Goal: Task Accomplishment & Management: Manage account settings

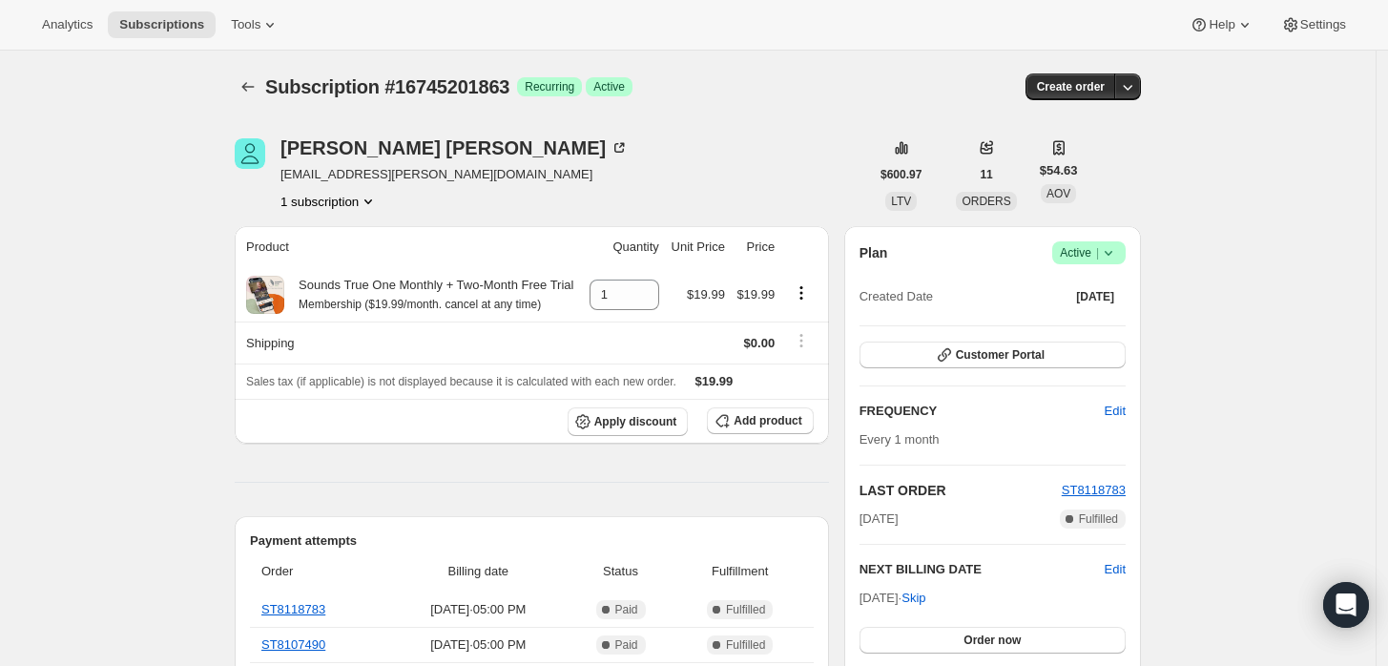
click at [1116, 248] on icon at bounding box center [1108, 252] width 19 height 19
click at [1083, 322] on span "Cancel subscription" at bounding box center [1095, 322] width 108 height 14
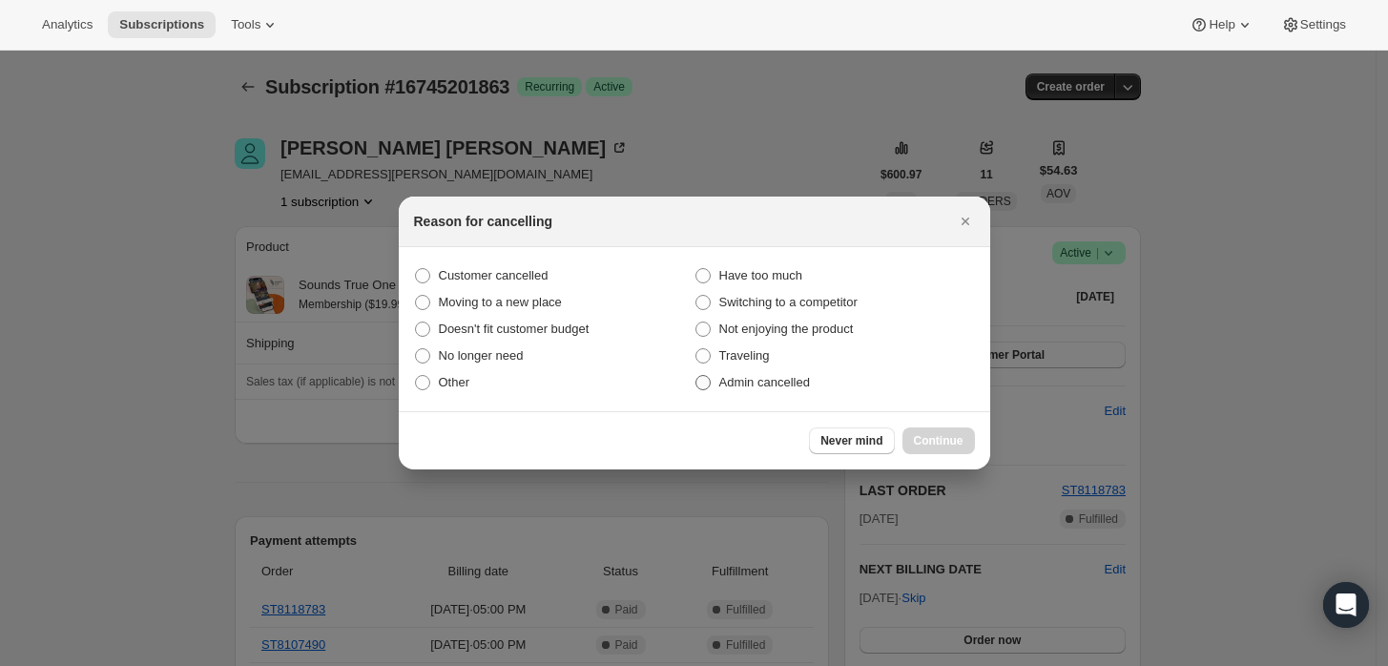
click at [787, 393] on label "Admin cancelled" at bounding box center [834, 382] width 280 height 27
click at [696, 376] on input "Admin cancelled" at bounding box center [695, 375] width 1 height 1
radio input "true"
click at [916, 434] on span "Continue" at bounding box center [939, 440] width 50 height 15
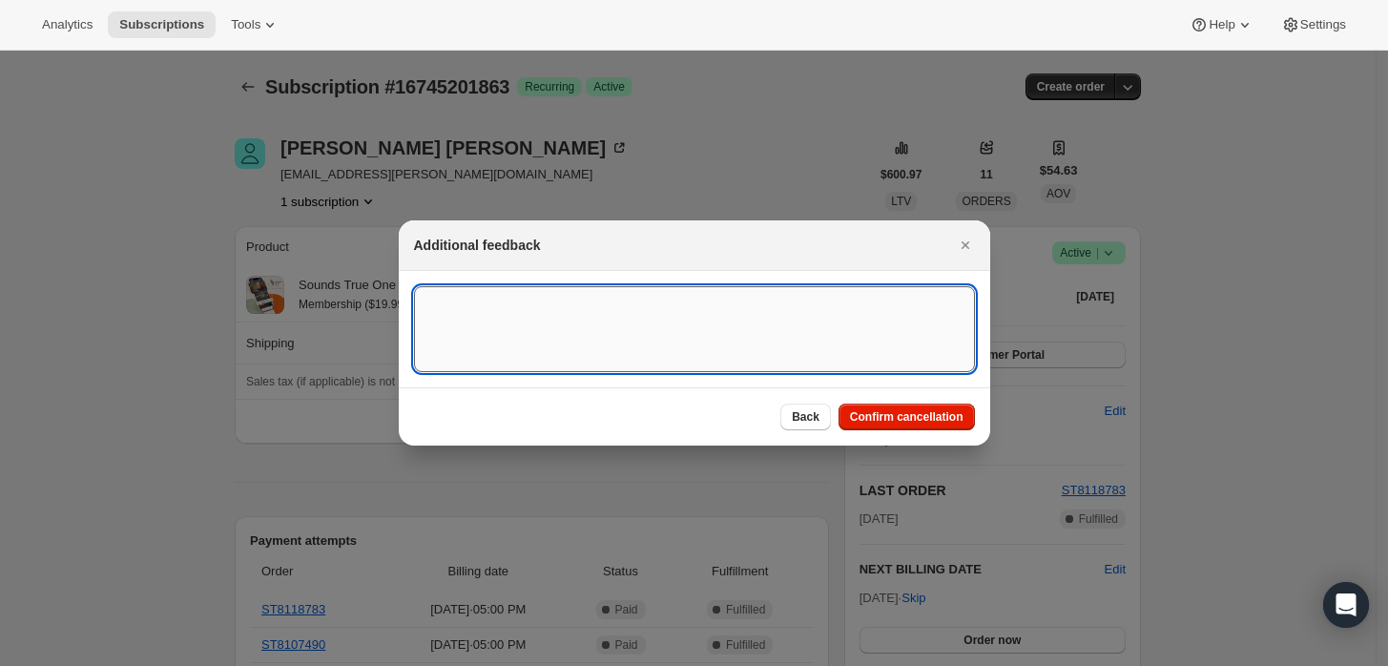
click at [838, 337] on textarea ":rbj:" at bounding box center [694, 329] width 561 height 86
type textarea "Customer requested cancellation and refund."
click at [916, 412] on span "Confirm cancellation" at bounding box center [906, 416] width 113 height 15
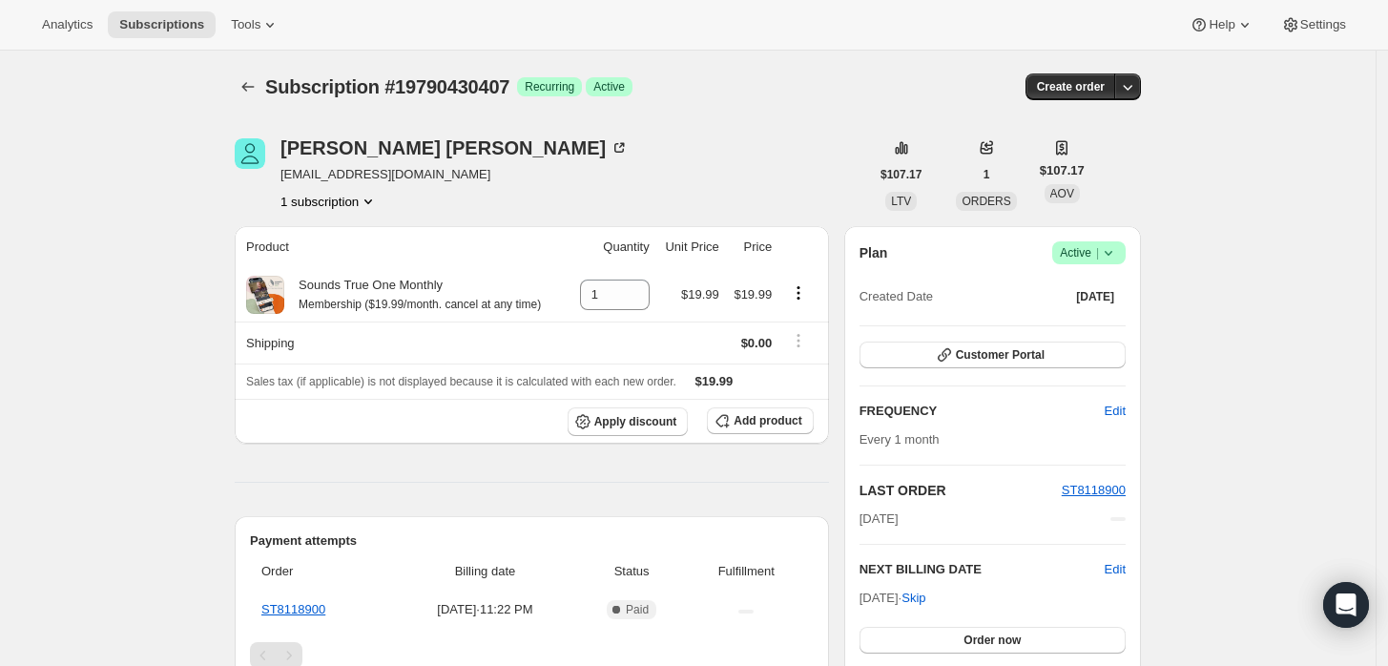
click at [1118, 246] on icon at bounding box center [1108, 252] width 19 height 19
click at [1091, 325] on span "Cancel subscription" at bounding box center [1095, 322] width 108 height 14
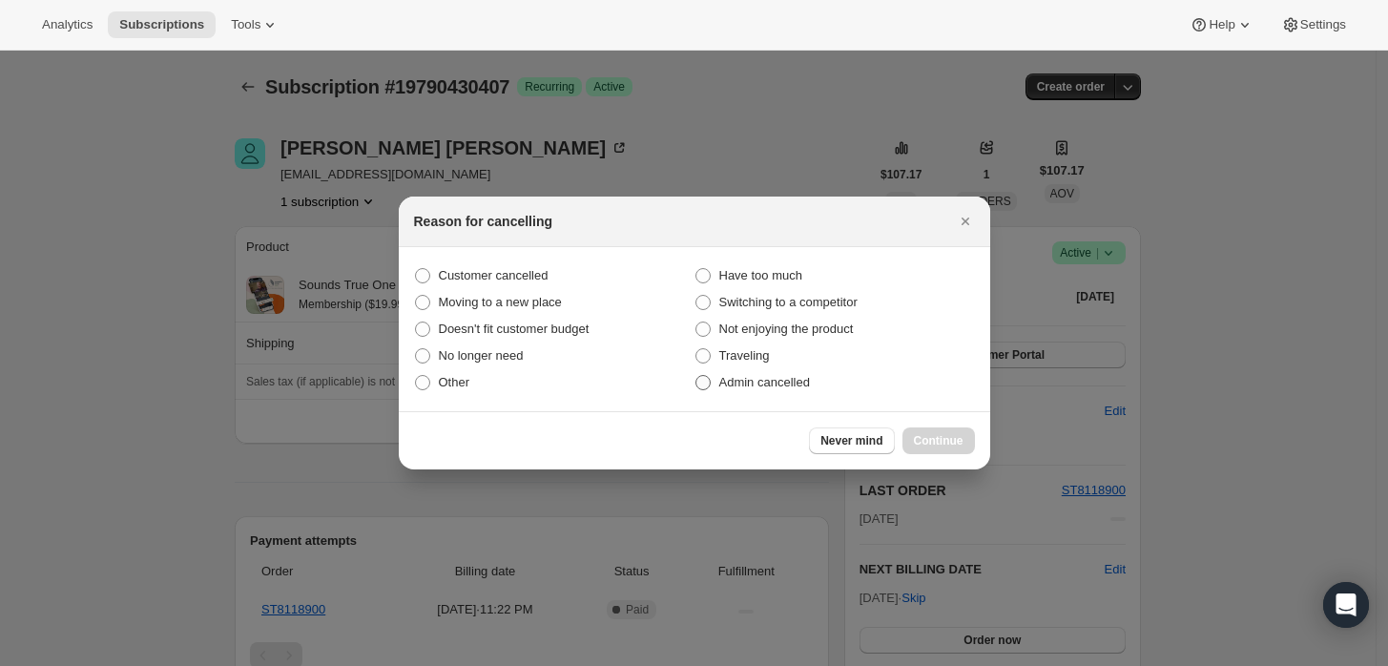
click at [759, 391] on label "Admin cancelled" at bounding box center [834, 382] width 280 height 27
click at [696, 376] on input "Admin cancelled" at bounding box center [695, 375] width 1 height 1
radio input "true"
click at [930, 441] on span "Continue" at bounding box center [939, 440] width 50 height 15
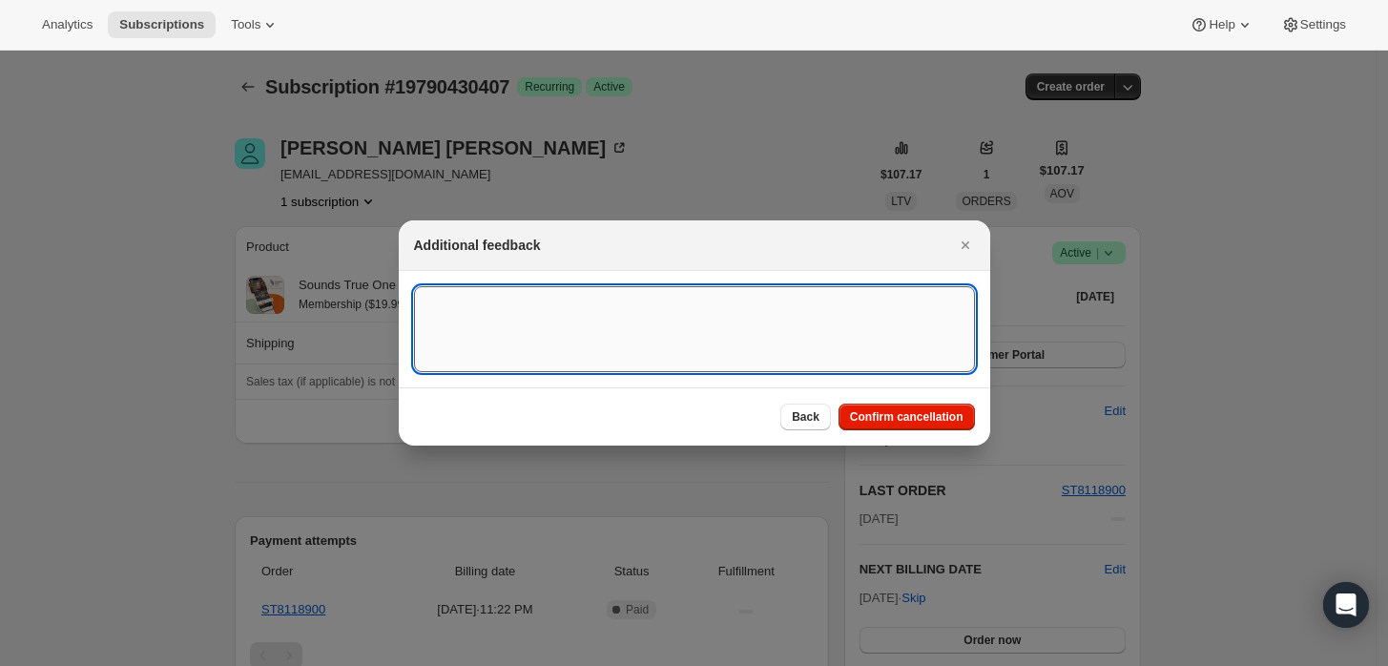
click at [770, 359] on textarea ":rbj:" at bounding box center [694, 329] width 561 height 86
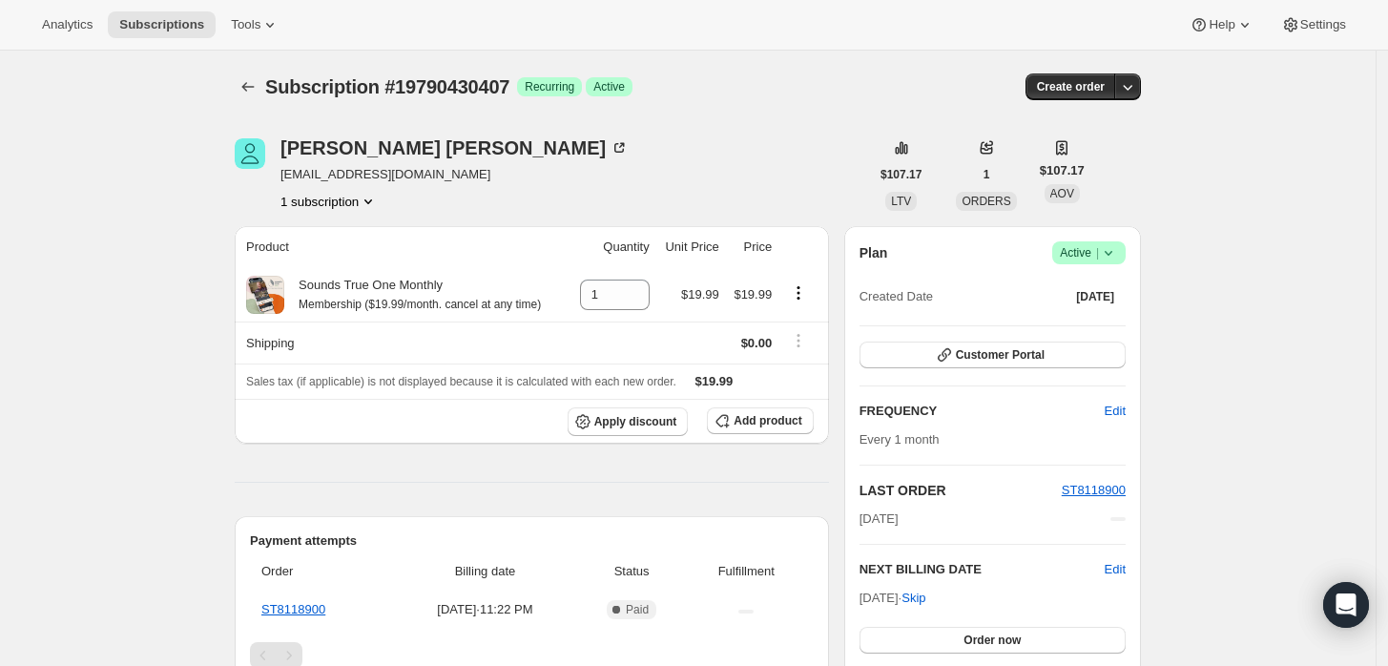
click at [1086, 246] on span "Active |" at bounding box center [1089, 252] width 58 height 19
click at [1089, 278] on button "Pause subscription" at bounding box center [1095, 290] width 119 height 31
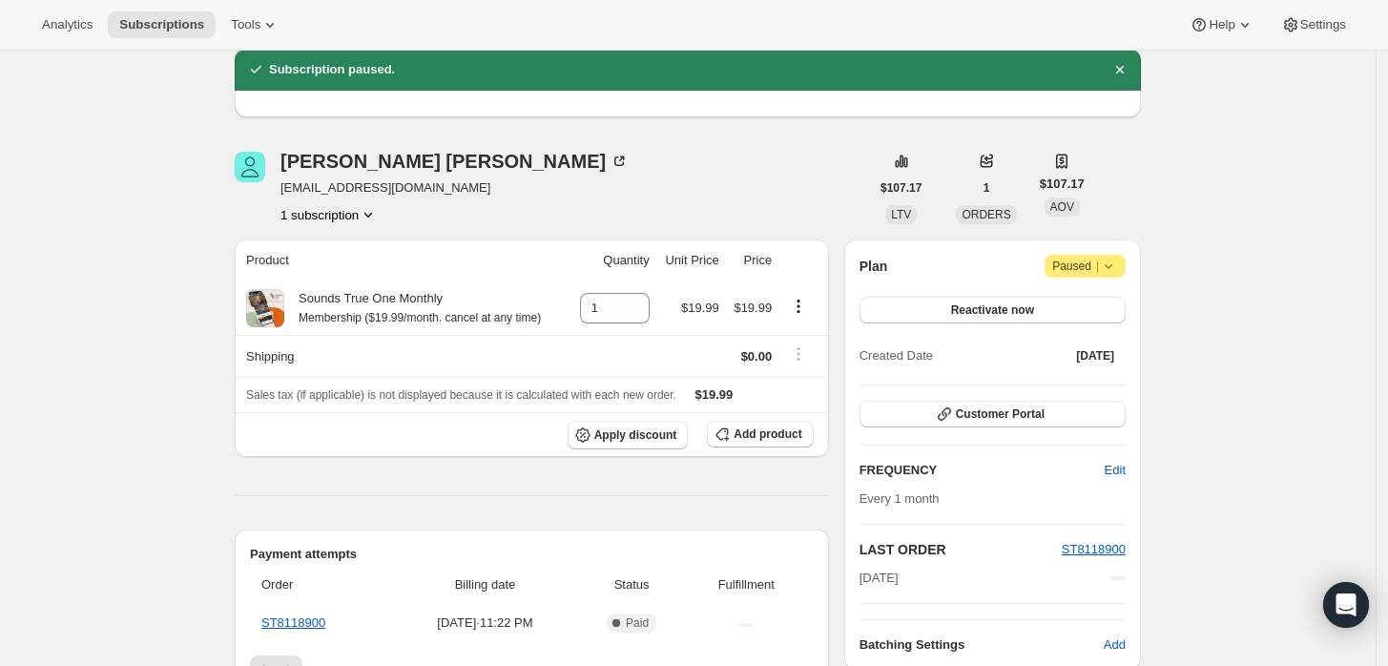
scroll to position [106, 0]
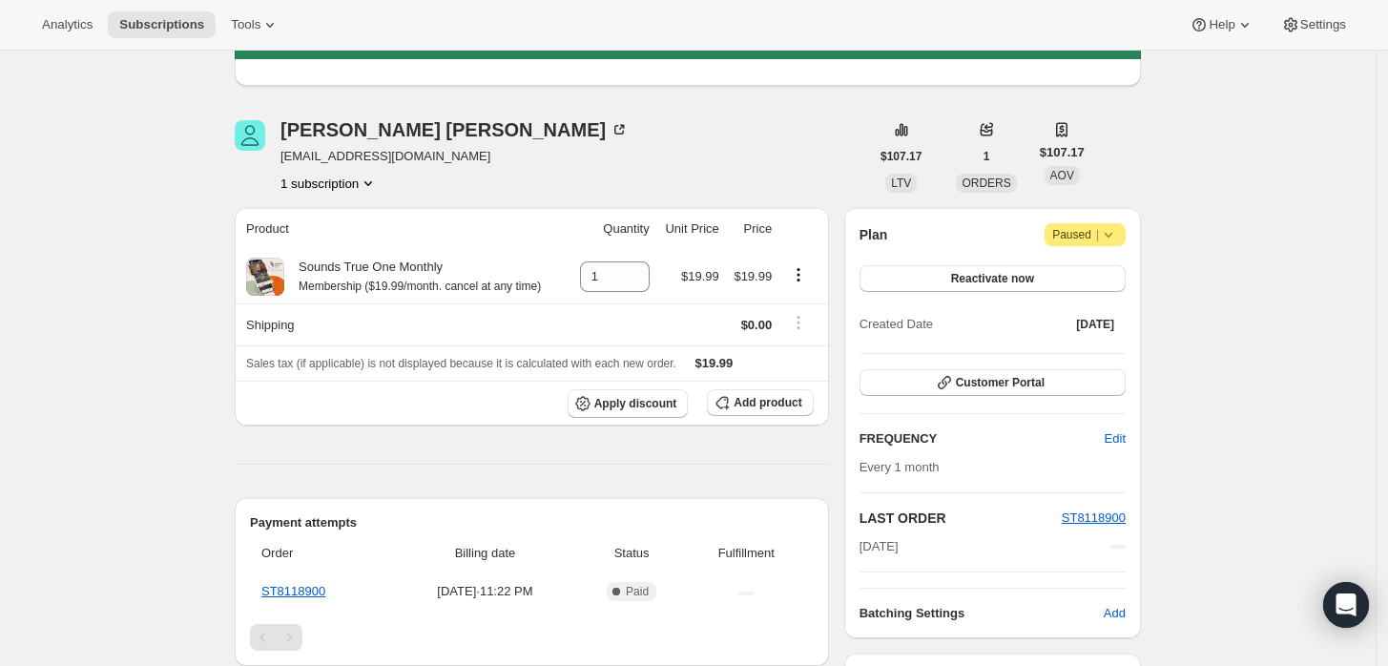
click at [705, 466] on div "Product Quantity Unit Price Price Sounds True One Monthly Membership ($19.99/mo…" at bounding box center [532, 584] width 594 height 752
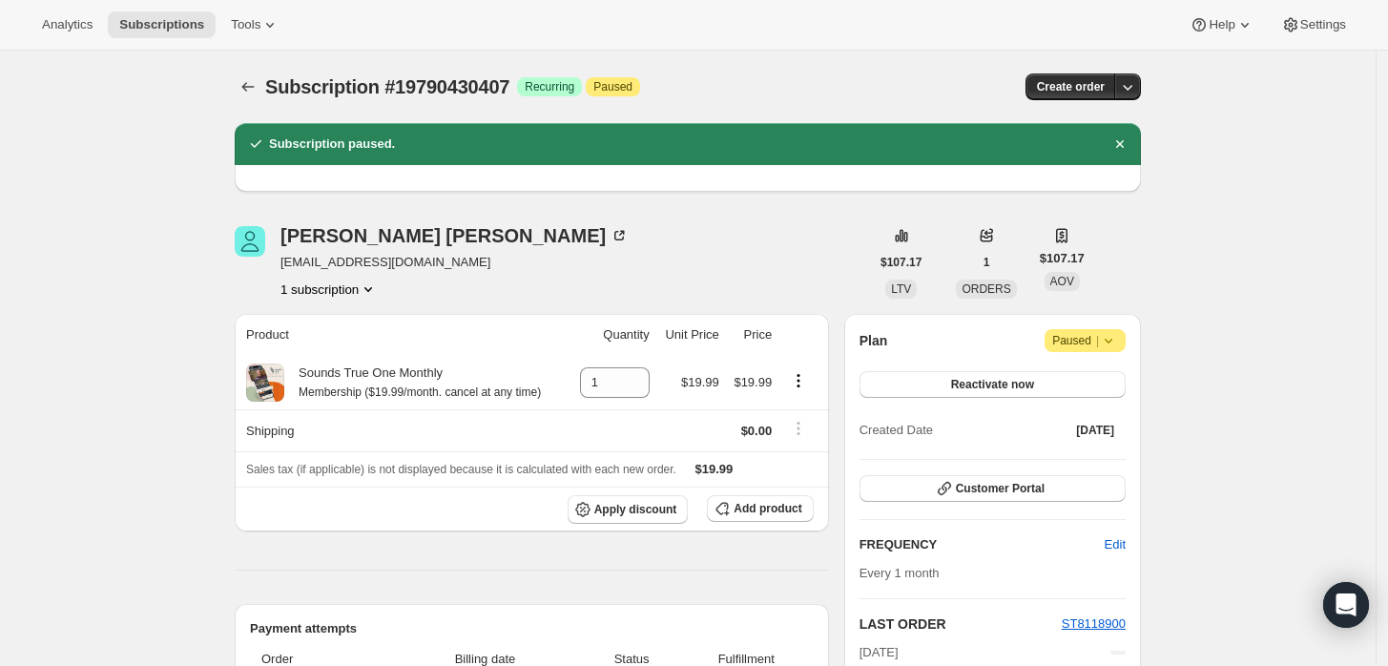
scroll to position [0, 0]
drag, startPoint x: 84, startPoint y: 95, endPoint x: 142, endPoint y: 67, distance: 64.8
click at [86, 95] on div "Subscription #19790430407. This page is ready Subscription #19790430407 Success…" at bounding box center [687, 639] width 1375 height 1177
click at [456, 261] on div "Robin Calderon robincalderon_7@hotmail.com 1 subscription" at bounding box center [552, 262] width 634 height 72
click at [435, 257] on span "robincalderon_7@hotmail.com" at bounding box center [454, 262] width 348 height 19
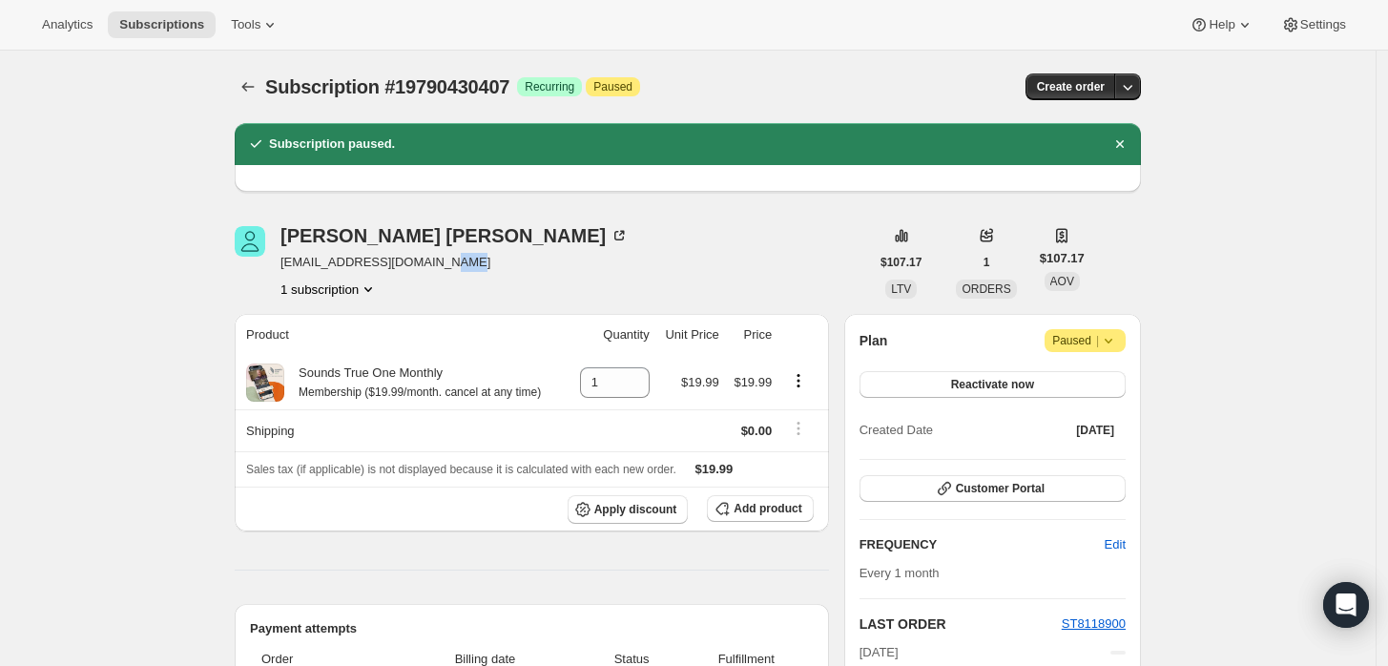
click at [435, 257] on span "robincalderon_7@hotmail.com" at bounding box center [454, 262] width 348 height 19
copy span "robincalderon_7@hotmail.com"
click at [407, 241] on div "Robin Calderon" at bounding box center [454, 235] width 348 height 19
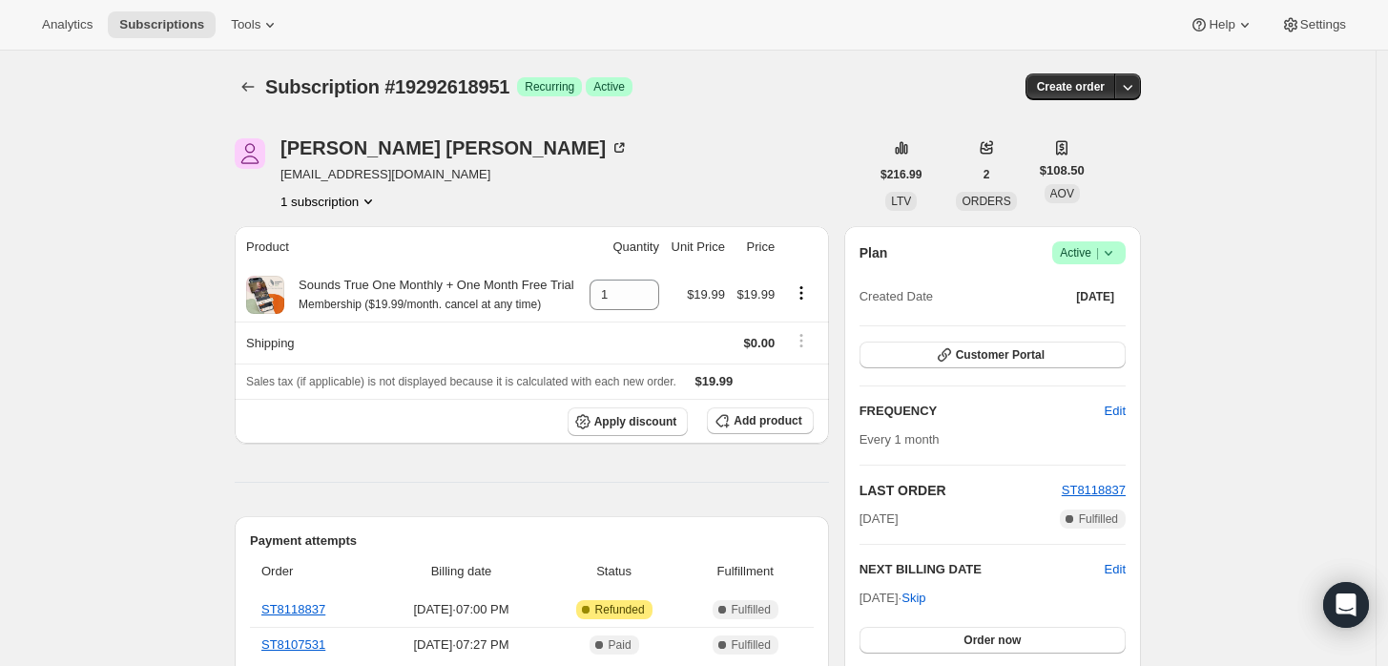
click at [1097, 229] on div "Plan Success Active | Created Date Jul 21, 2025 Customer Portal FREQUENCY Edit …" at bounding box center [992, 472] width 297 height 493
click at [1095, 246] on span "Active |" at bounding box center [1089, 252] width 58 height 19
click at [1103, 307] on button "Cancel subscription" at bounding box center [1095, 322] width 119 height 31
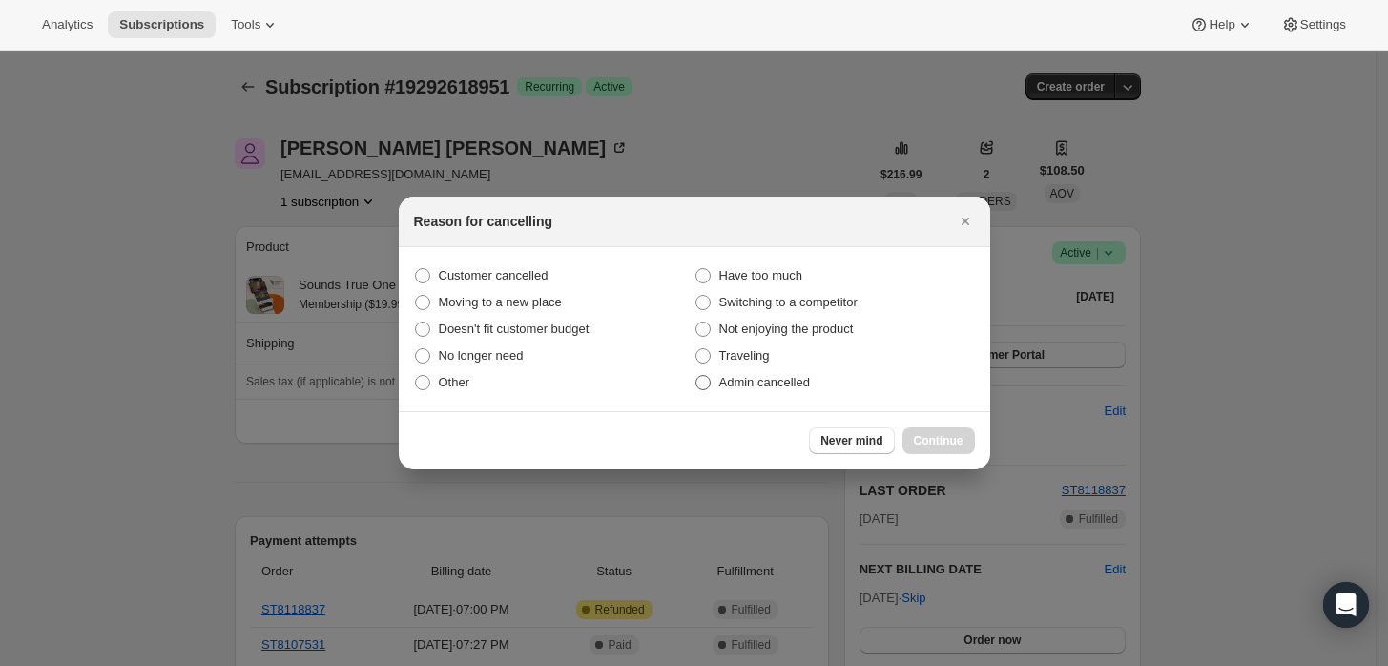
click at [759, 388] on span "Admin cancelled" at bounding box center [764, 382] width 91 height 14
click at [696, 376] on input "Admin cancelled" at bounding box center [695, 375] width 1 height 1
radio input "true"
click at [930, 429] on button "Continue" at bounding box center [938, 440] width 72 height 27
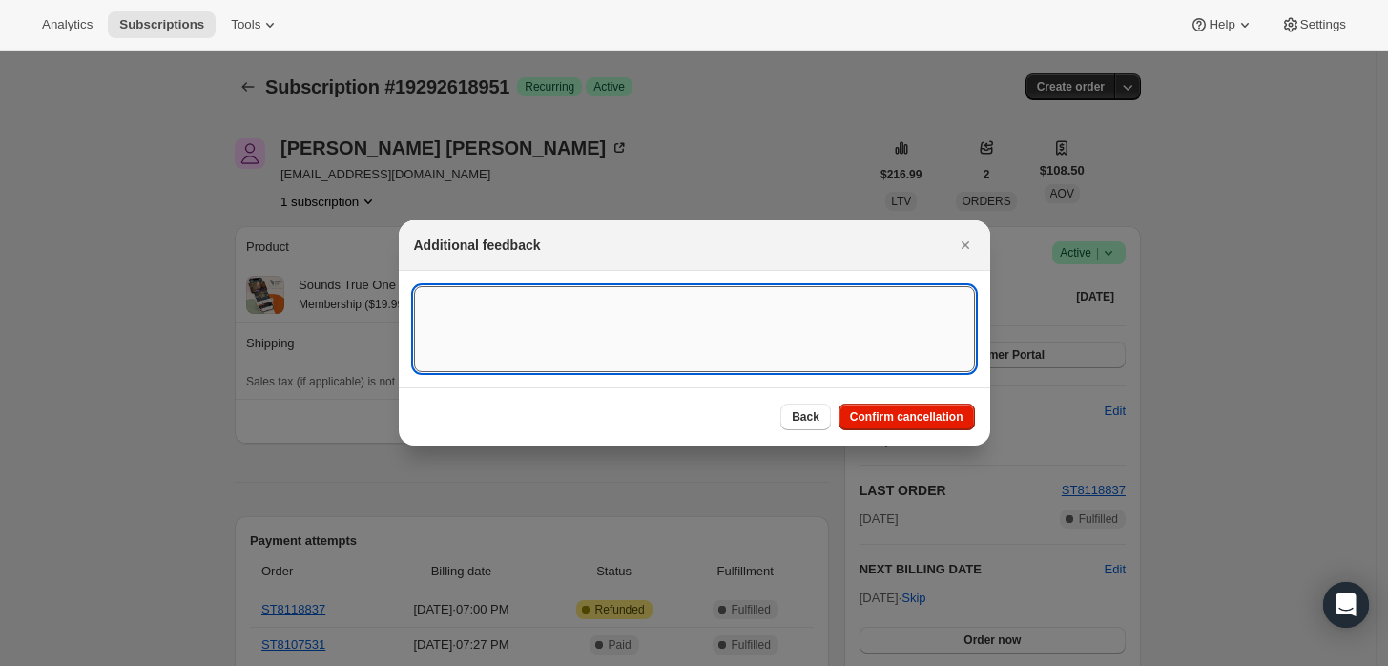
click at [884, 345] on textarea ":rbj:" at bounding box center [694, 329] width 561 height 86
type textarea "Customer requested cancellation and refund."
click at [891, 416] on span "Confirm cancellation" at bounding box center [906, 416] width 113 height 15
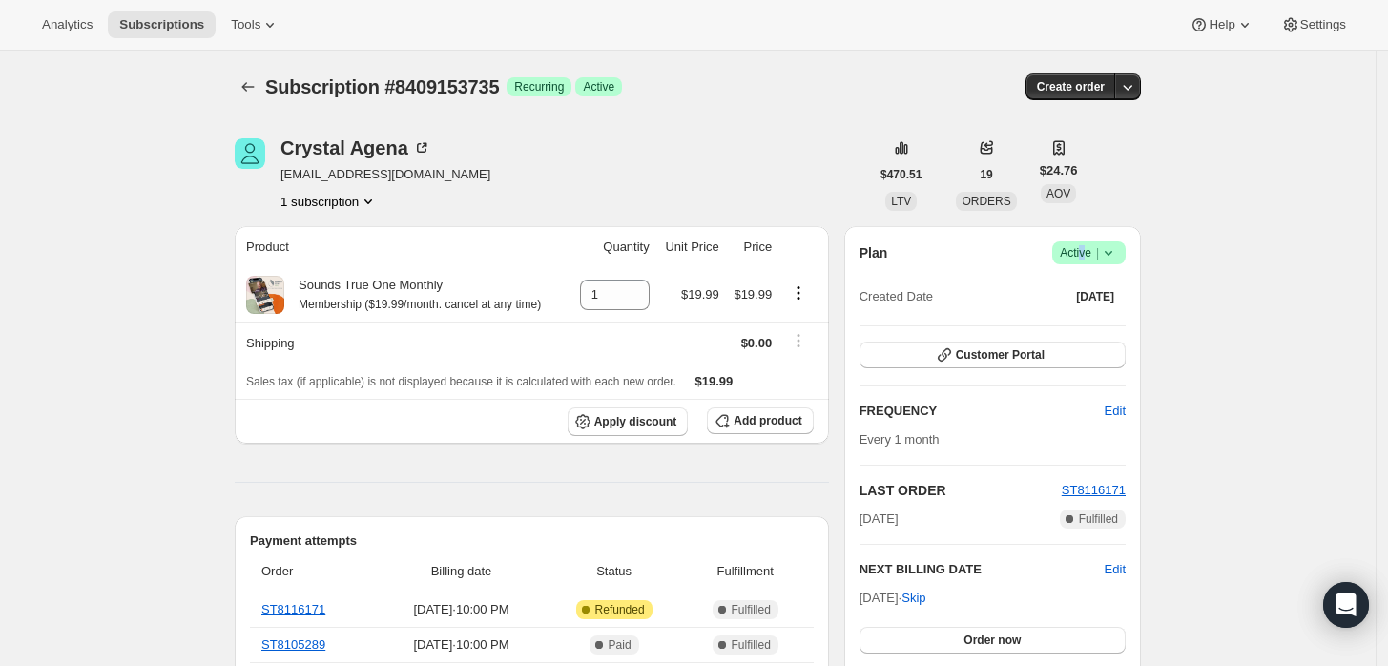
click at [1089, 254] on span "Active |" at bounding box center [1089, 252] width 58 height 19
click at [1073, 320] on span "Cancel subscription" at bounding box center [1095, 322] width 108 height 14
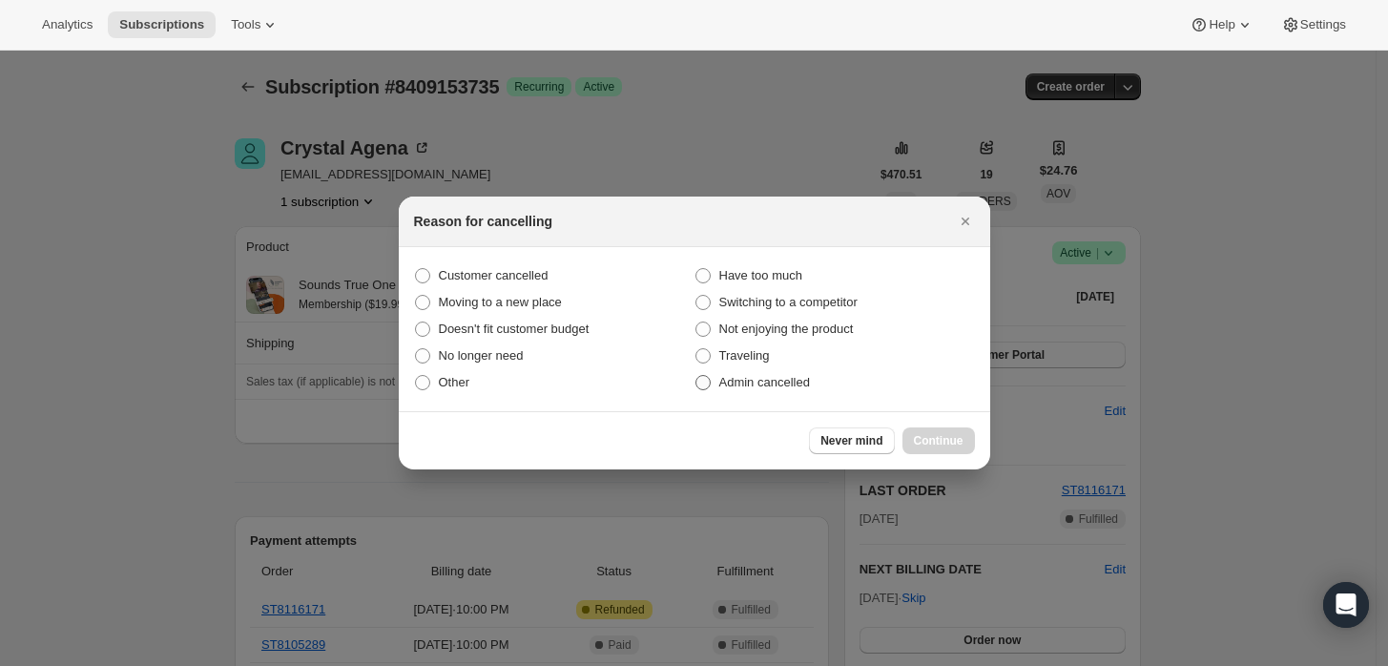
click at [780, 381] on span "Admin cancelled" at bounding box center [764, 382] width 91 height 14
click at [696, 376] on input "Admin cancelled" at bounding box center [695, 375] width 1 height 1
radio input "true"
click at [951, 451] on button "Continue" at bounding box center [938, 440] width 72 height 27
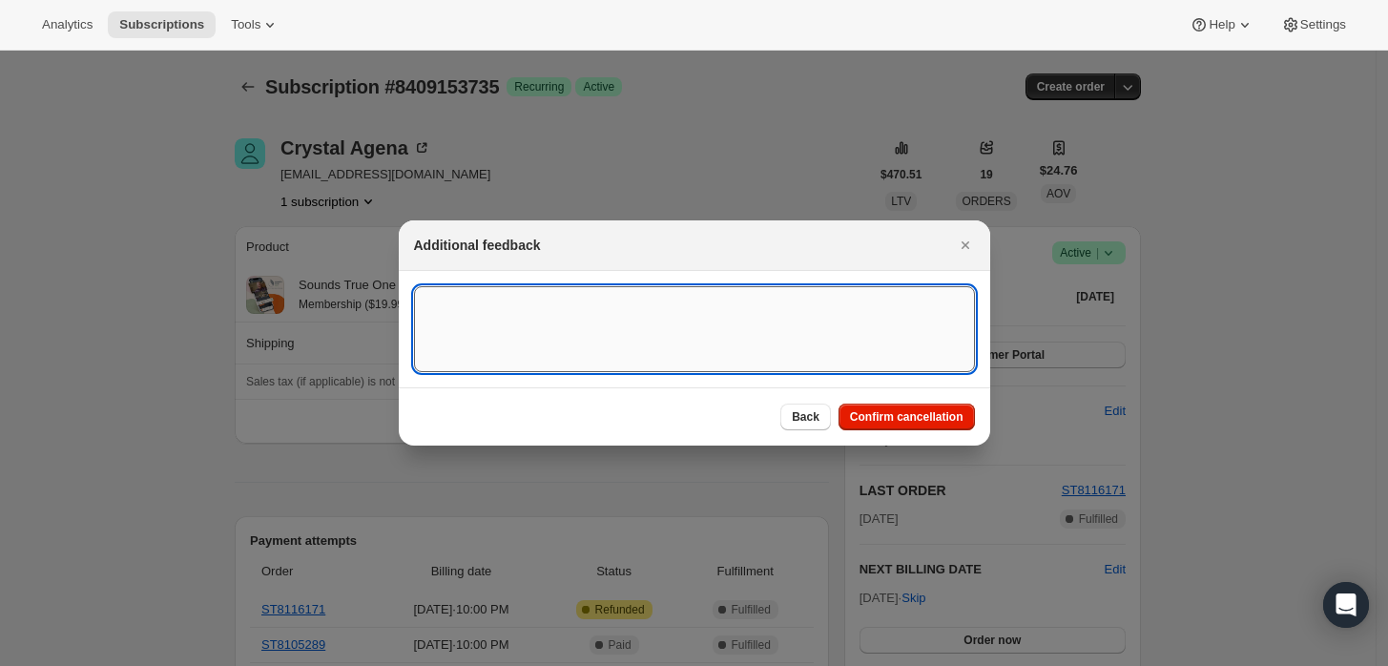
click at [857, 362] on textarea ":rbj:" at bounding box center [694, 329] width 561 height 86
type textarea "Customer requested cancellation and refund."
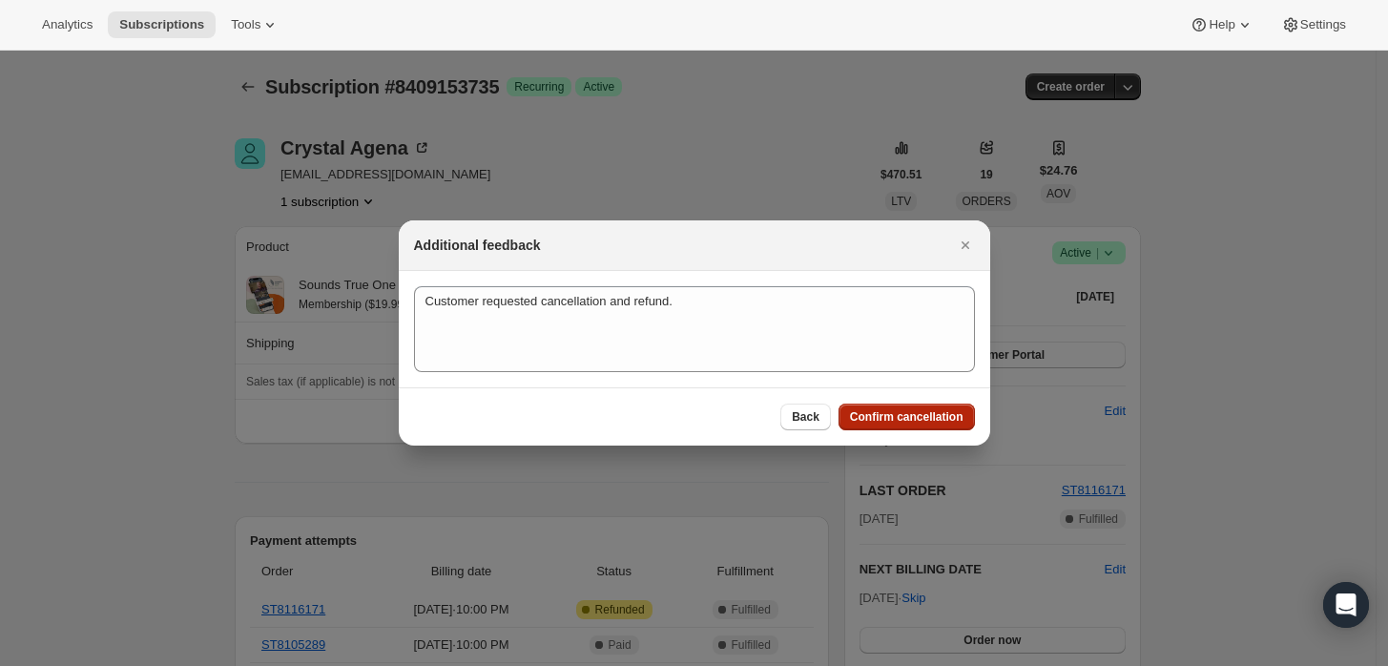
click at [912, 406] on button "Confirm cancellation" at bounding box center [906, 416] width 136 height 27
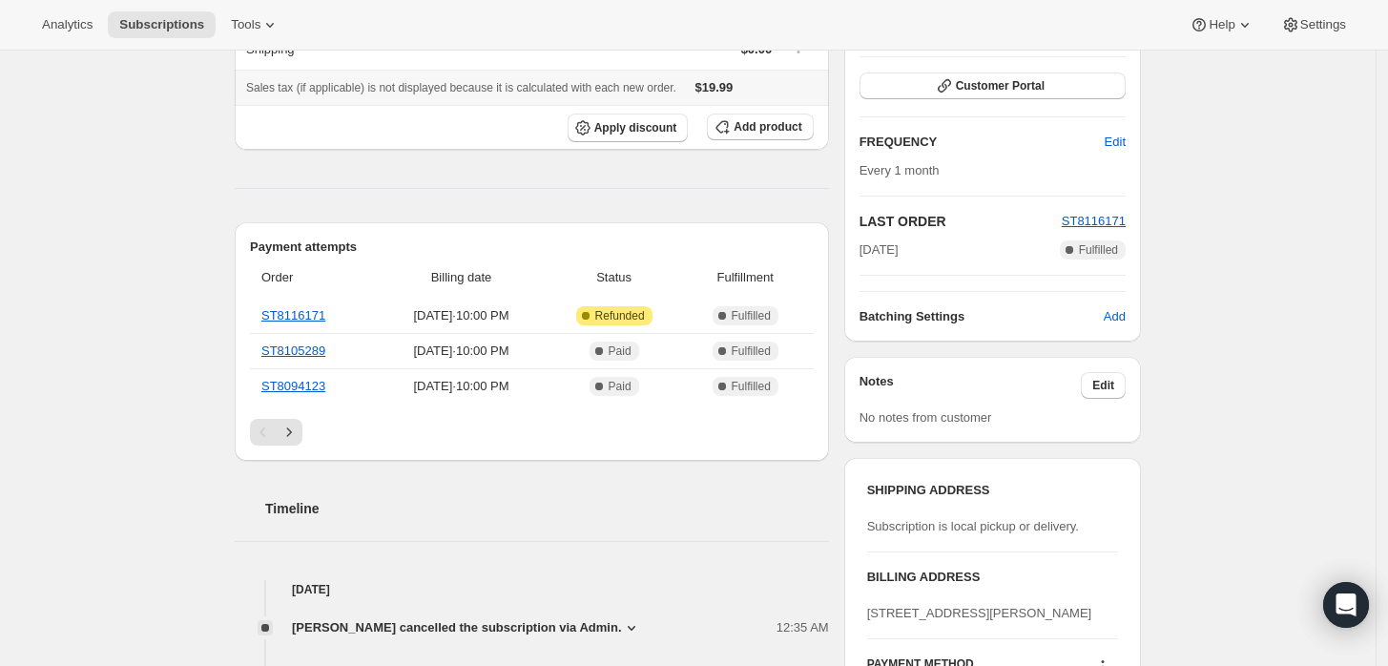
scroll to position [423, 0]
